Goal: Find specific page/section: Find specific page/section

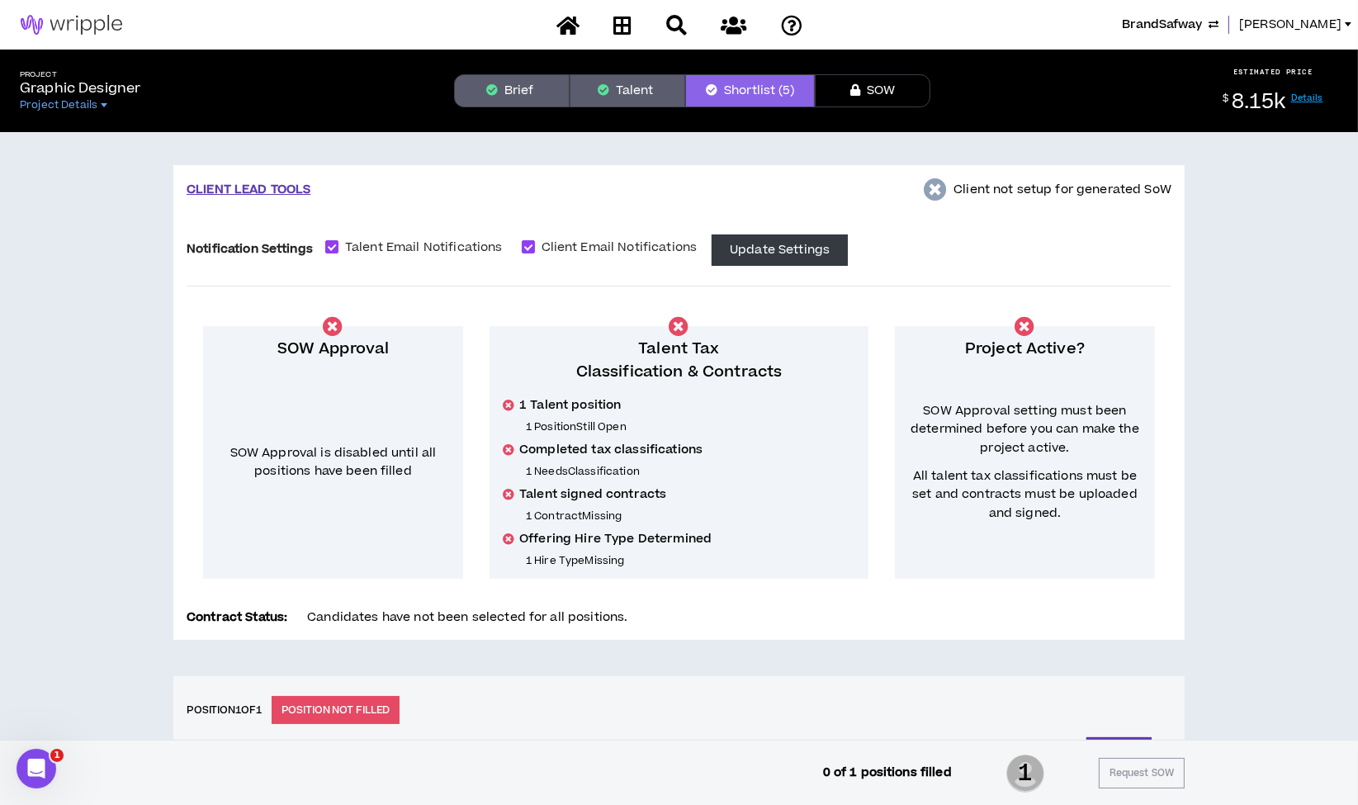
click at [518, 78] on button "Brief" at bounding box center [512, 90] width 116 height 33
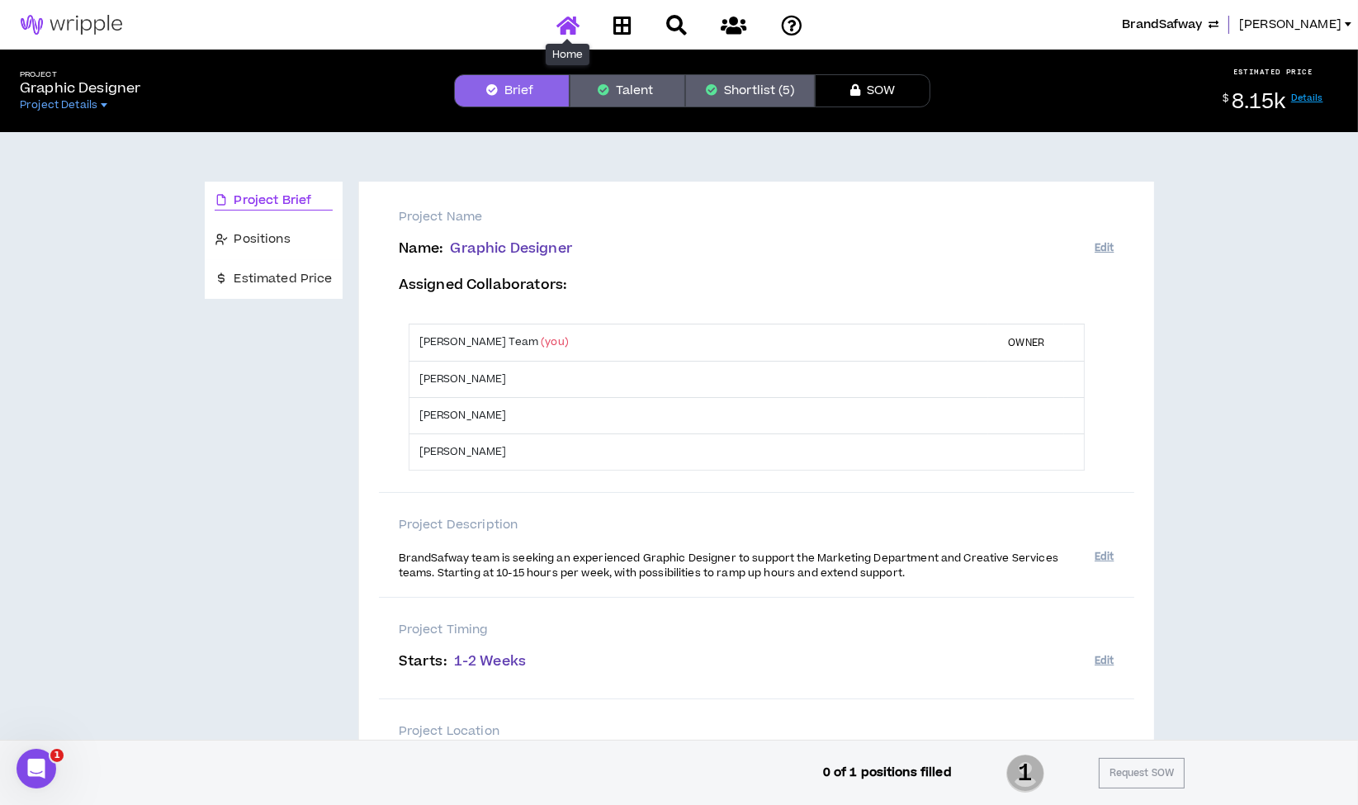
click at [565, 26] on icon at bounding box center [567, 25] width 23 height 21
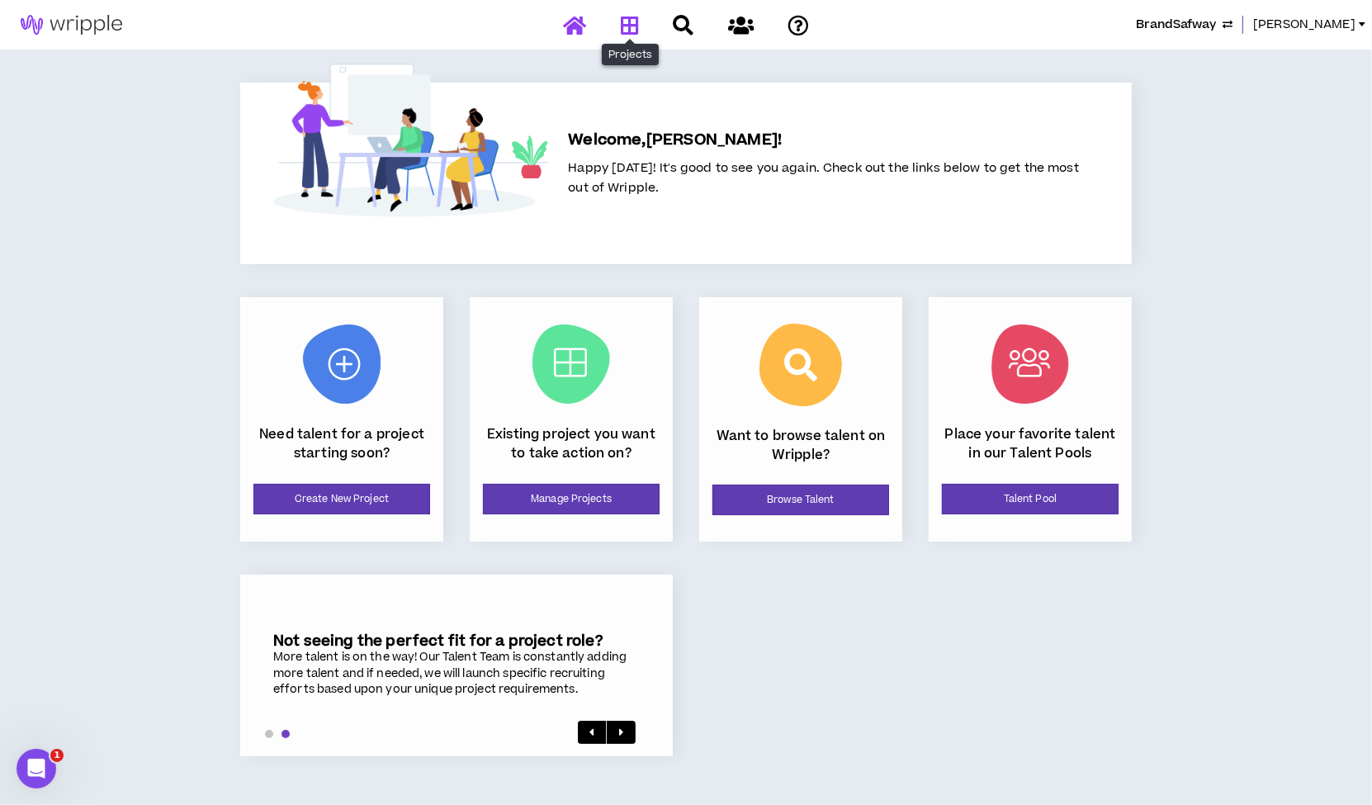
click at [630, 21] on icon at bounding box center [630, 25] width 18 height 21
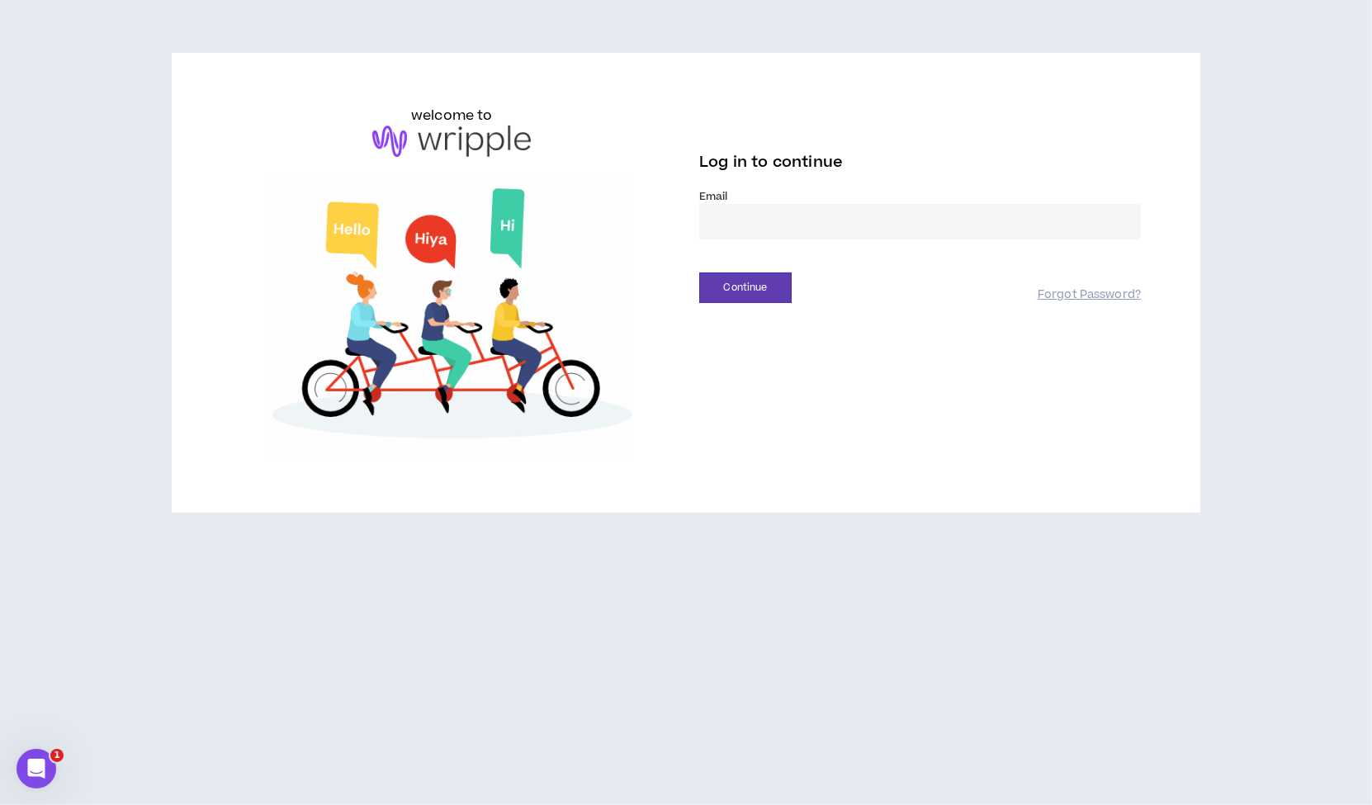
click at [781, 216] on input "email" at bounding box center [920, 221] width 442 height 35
type input "**********"
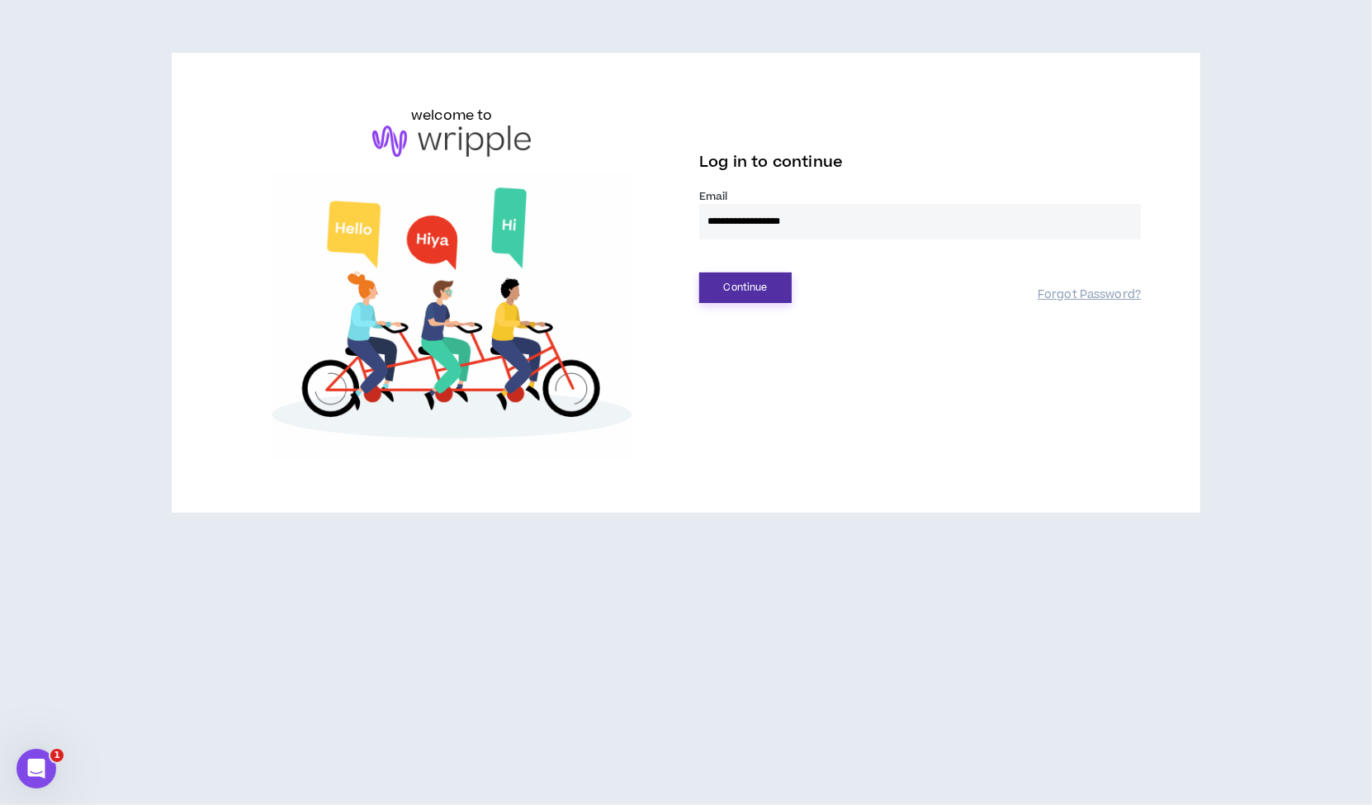
click at [749, 292] on button "Continue" at bounding box center [745, 287] width 92 height 31
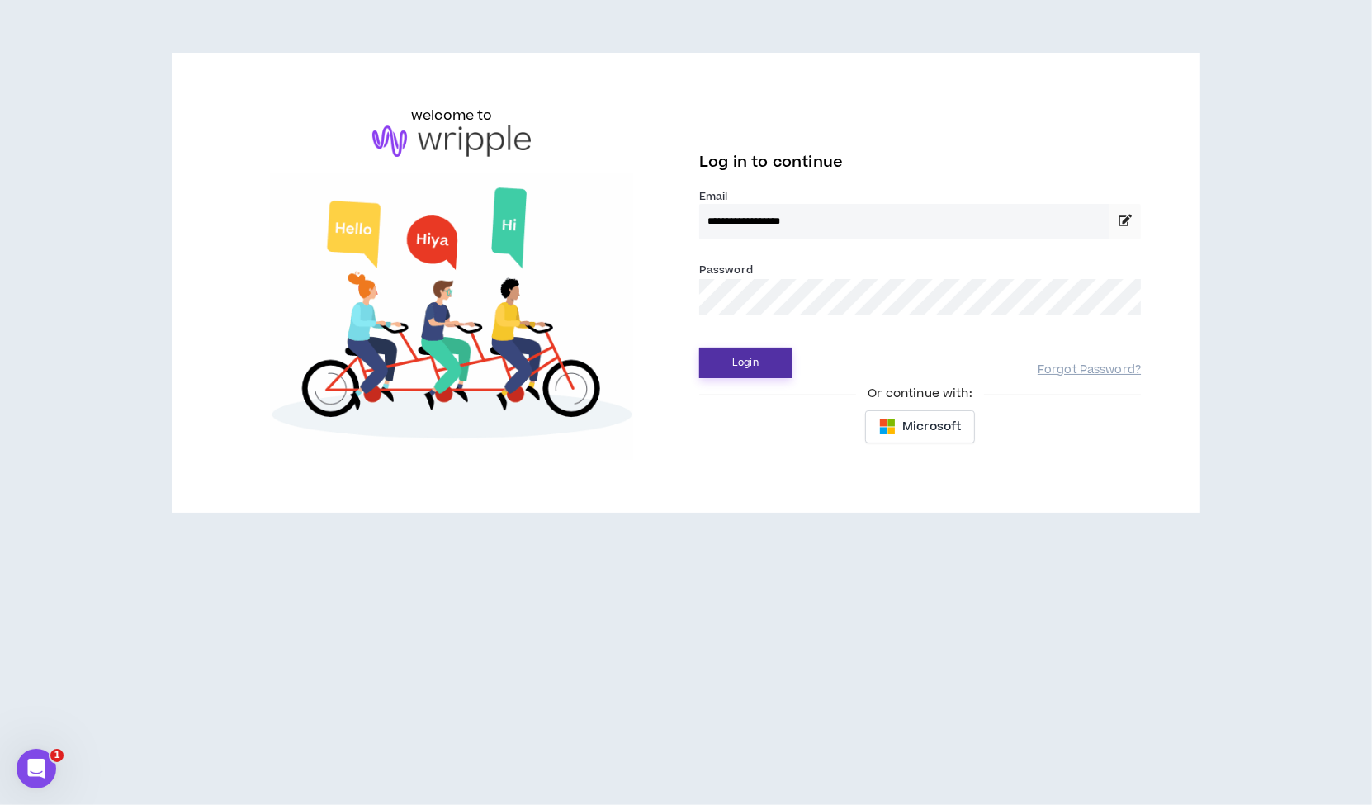
click at [742, 369] on button "Login" at bounding box center [745, 363] width 92 height 31
